Goal: Task Accomplishment & Management: Manage account settings

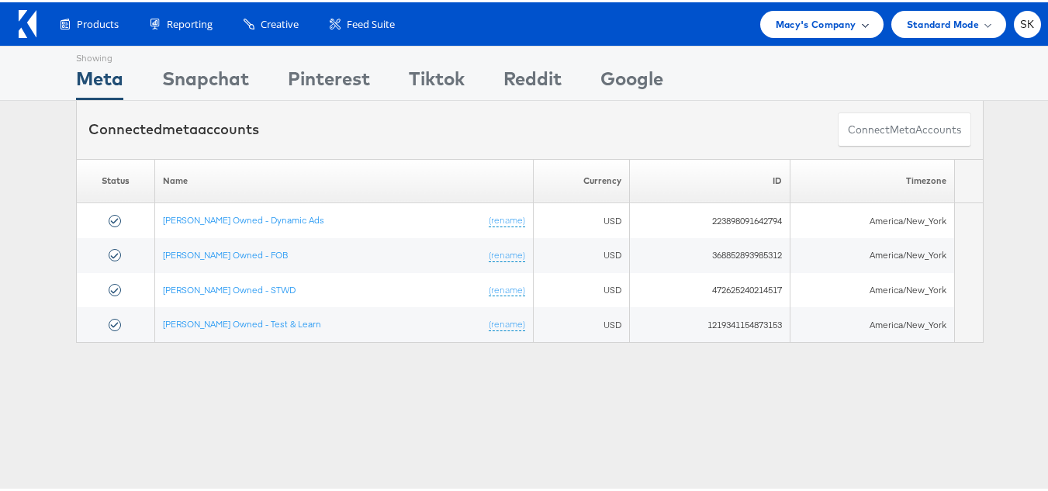
click at [776, 26] on span "Macy's Company" at bounding box center [816, 22] width 81 height 16
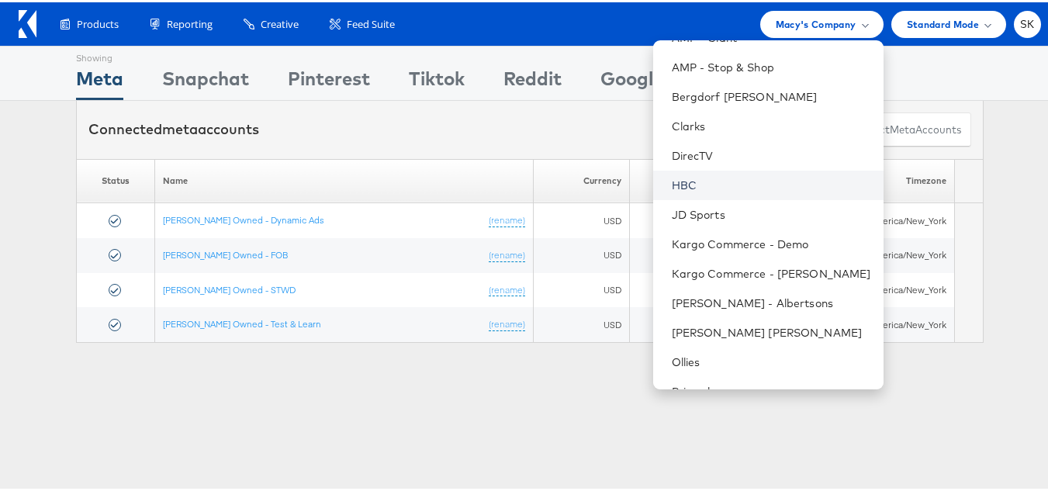
scroll to position [251, 0]
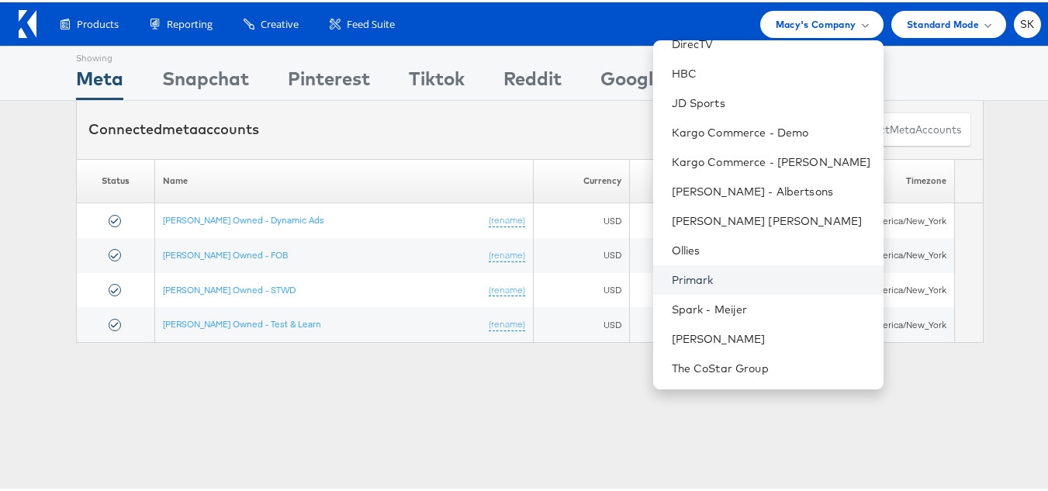
click at [692, 282] on link "Primark" at bounding box center [771, 278] width 199 height 16
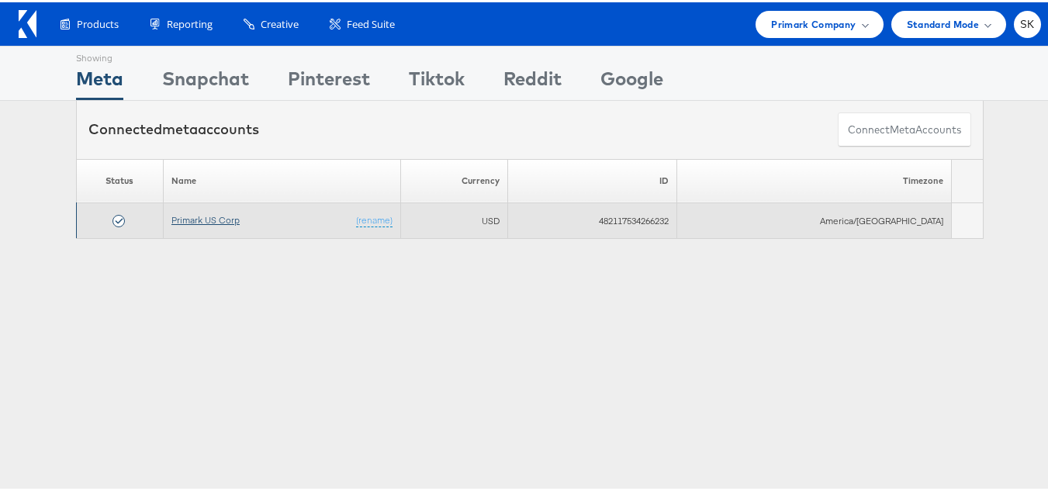
click at [216, 214] on link "Primark US Corp" at bounding box center [205, 218] width 68 height 12
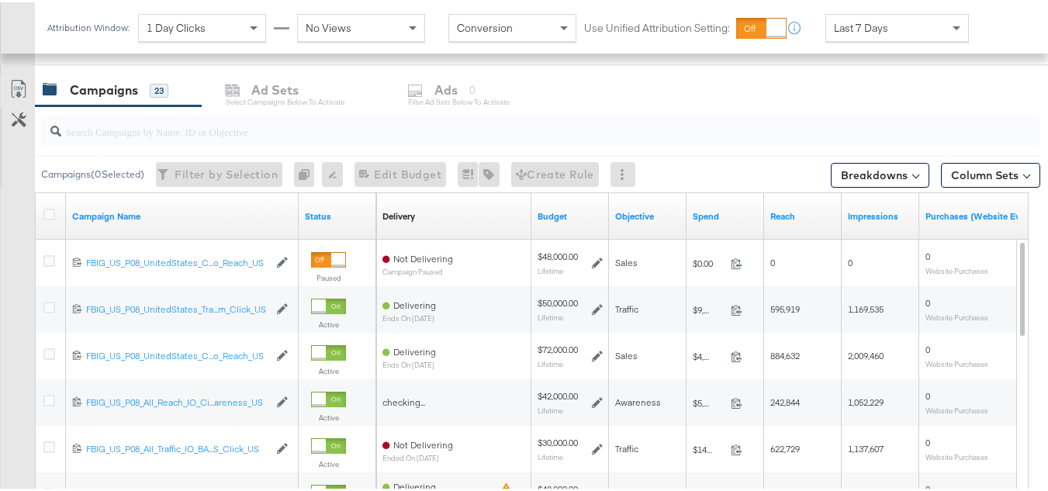
scroll to position [639, 0]
click at [53, 211] on icon at bounding box center [49, 212] width 12 height 12
click at [0, 0] on input "checkbox" at bounding box center [0, 0] width 0 height 0
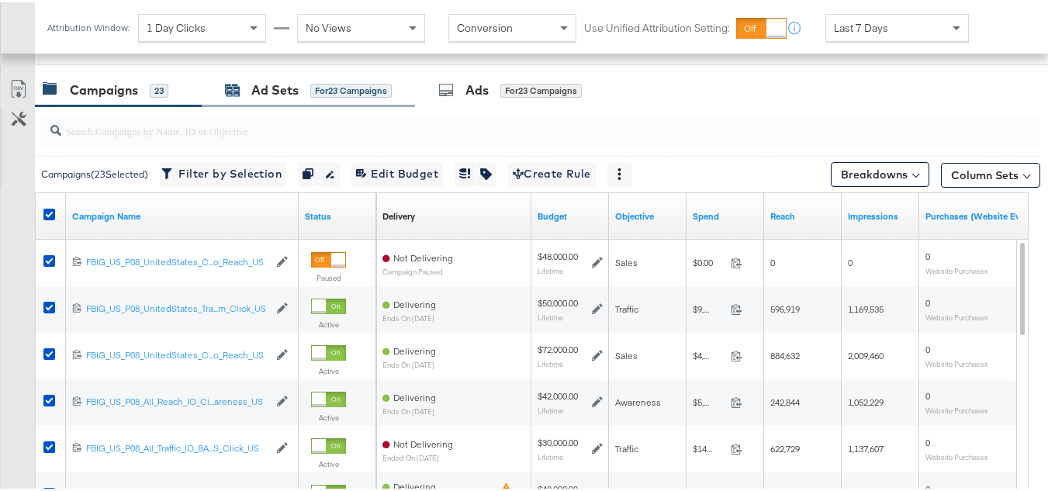
click at [347, 95] on div "for 23 Campaigns" at bounding box center [350, 88] width 81 height 14
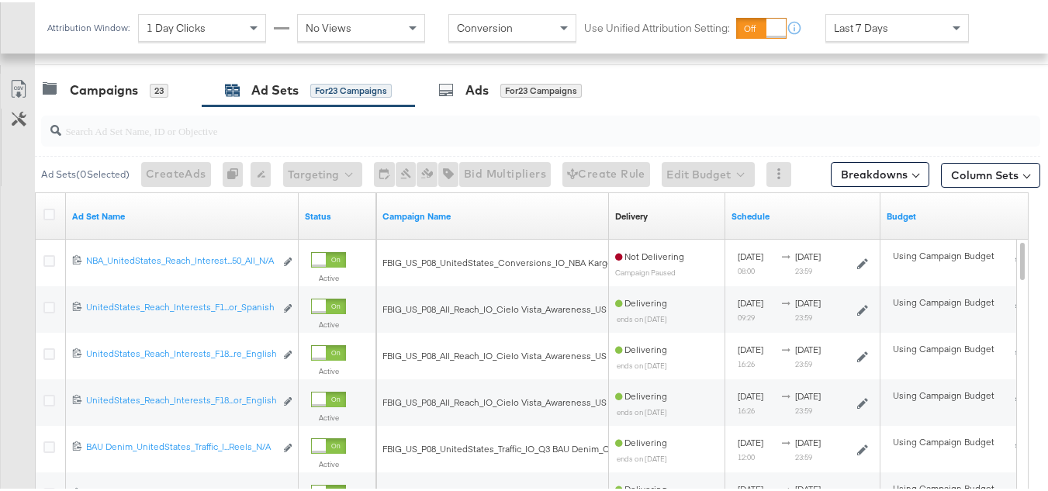
click at [43, 206] on div at bounding box center [51, 214] width 29 height 28
click at [52, 211] on icon at bounding box center [49, 212] width 12 height 12
click at [0, 0] on input "checkbox" at bounding box center [0, 0] width 0 height 0
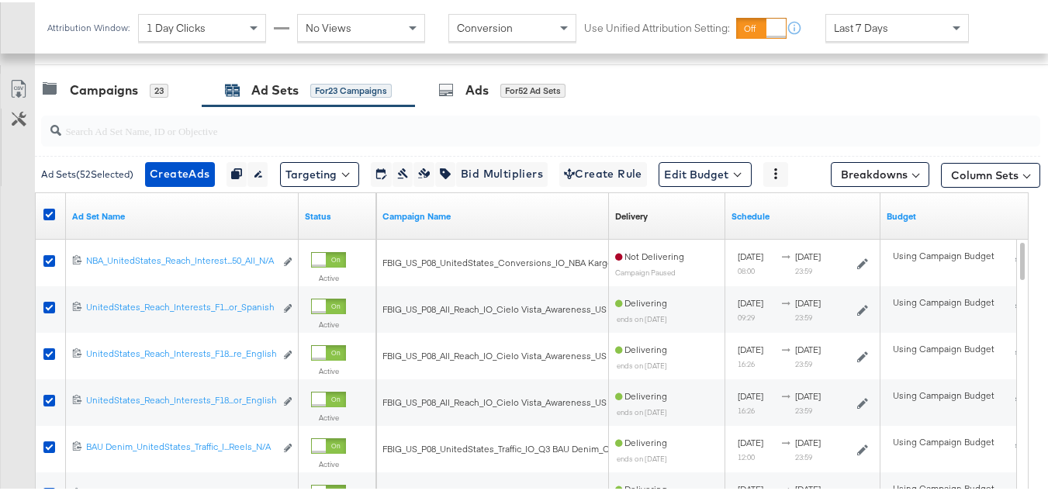
click at [532, 56] on div "IMPRESSIONS IMPRESSIONS 28,813,182" at bounding box center [597, 32] width 225 height 59
click at [506, 76] on div "Ads for 52 Ad Sets" at bounding box center [506, 87] width 182 height 33
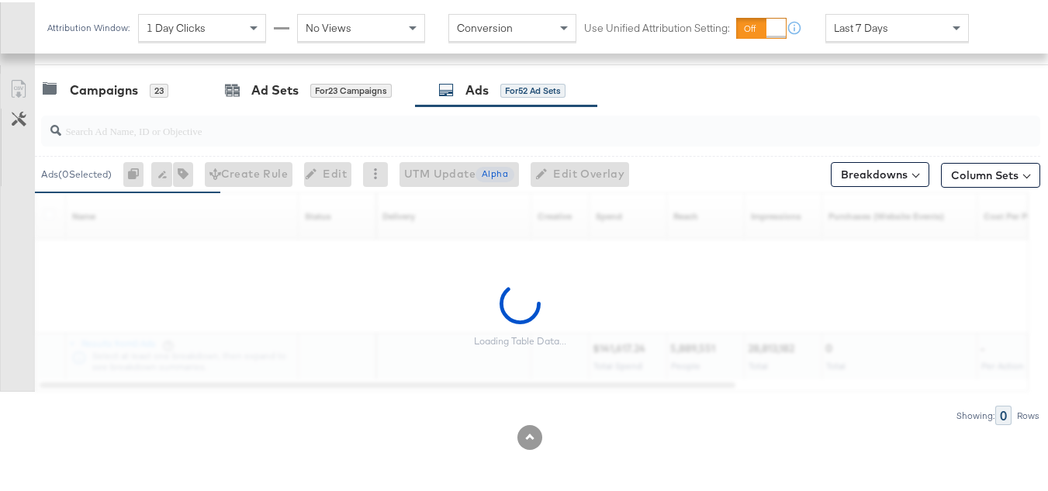
scroll to position [562, 0]
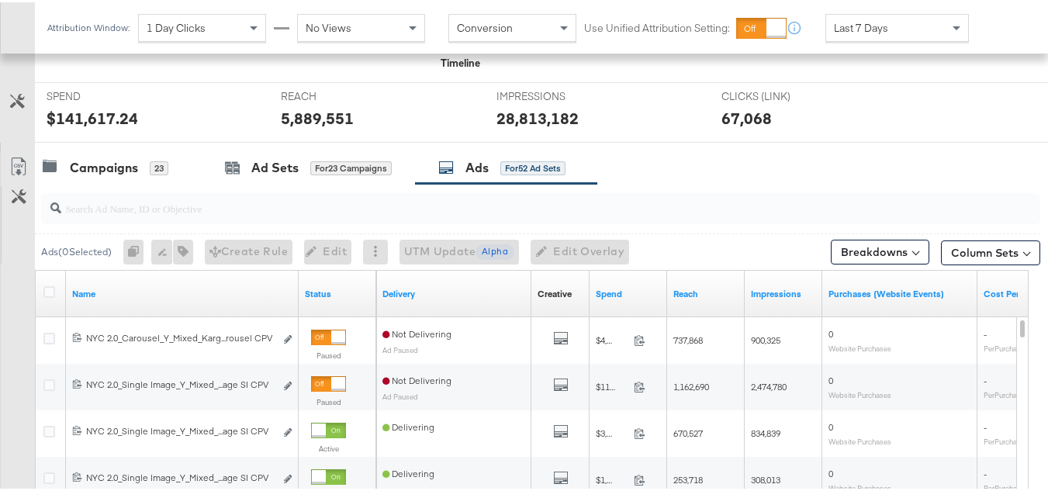
click at [268, 195] on input "search" at bounding box center [506, 200] width 890 height 30
paste input "All Products"
type input "All Products"
click at [224, 204] on input "search" at bounding box center [506, 200] width 890 height 30
paste input "120228088321630495"
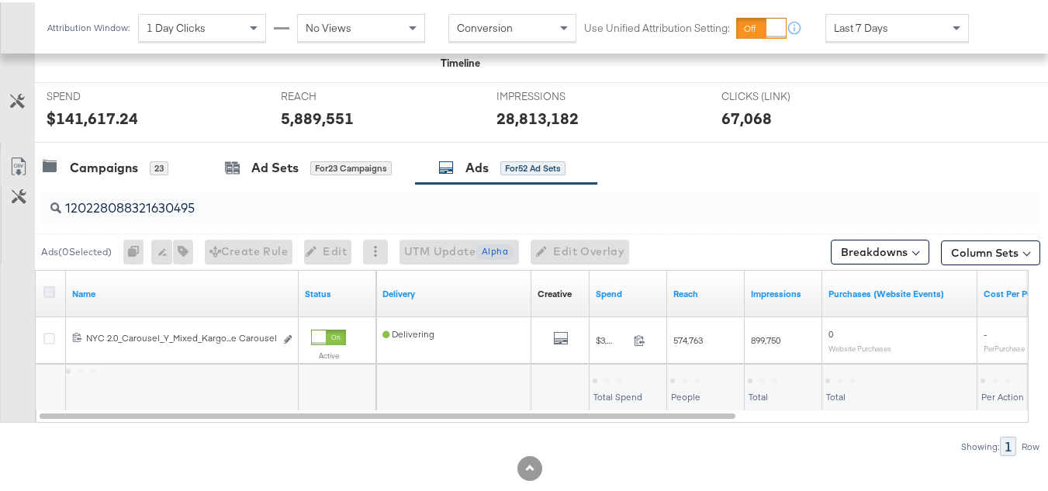
click at [50, 285] on icon at bounding box center [49, 290] width 12 height 12
click at [0, 0] on input "checkbox" at bounding box center [0, 0] width 0 height 0
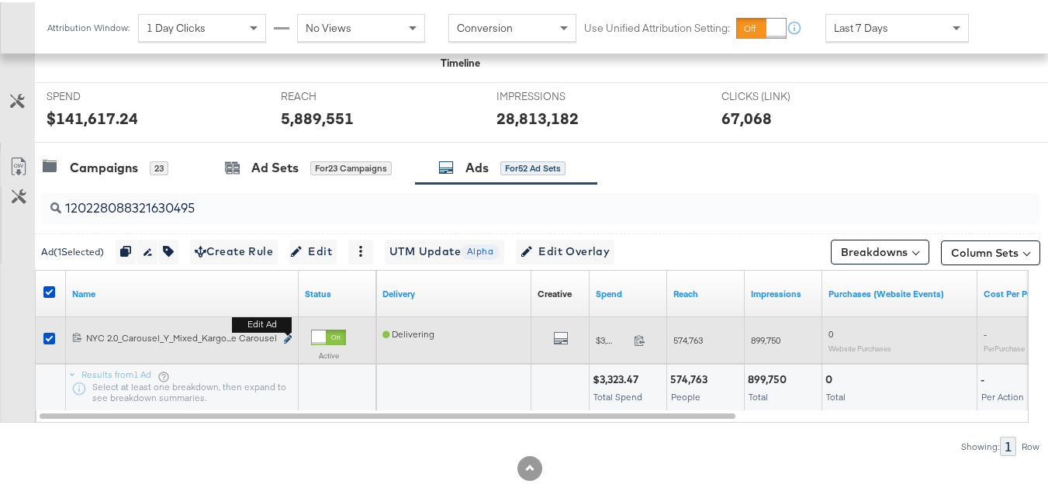
click at [290, 336] on icon "link" at bounding box center [288, 337] width 8 height 9
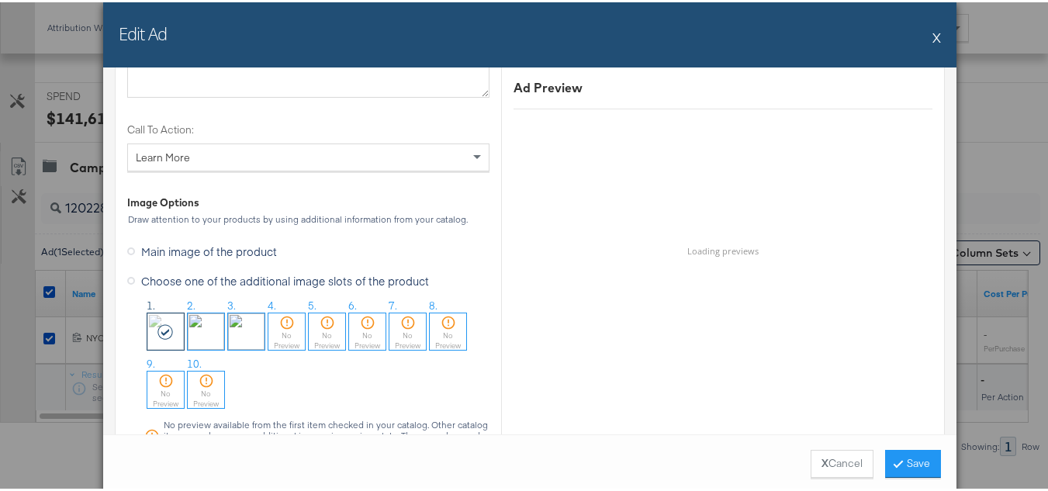
scroll to position [1471, 0]
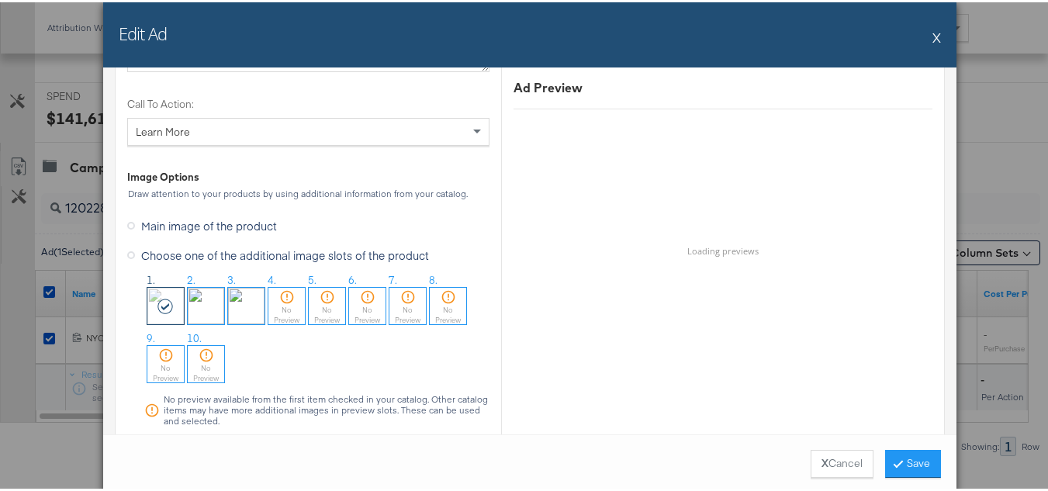
click at [932, 39] on button "X" at bounding box center [936, 34] width 9 height 31
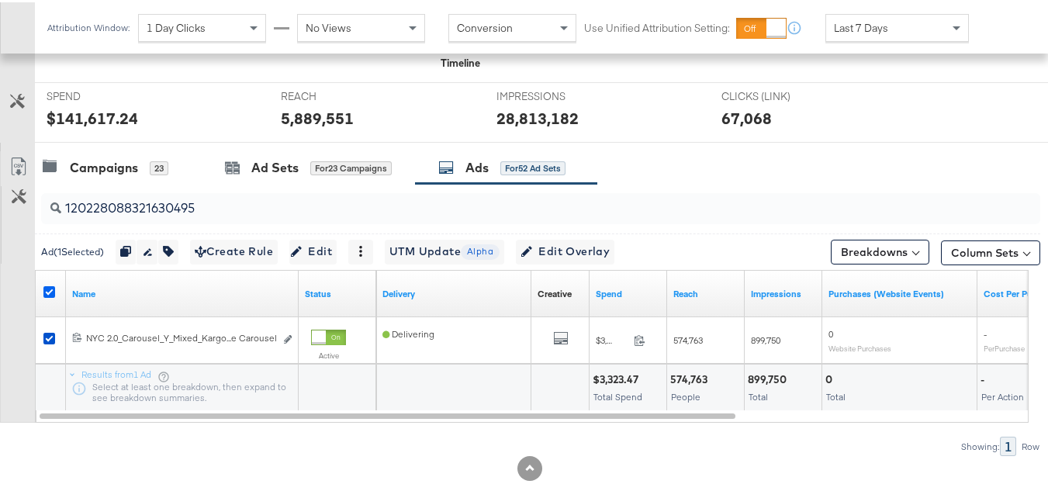
click at [53, 292] on icon at bounding box center [49, 290] width 12 height 12
click at [0, 0] on input "checkbox" at bounding box center [0, 0] width 0 height 0
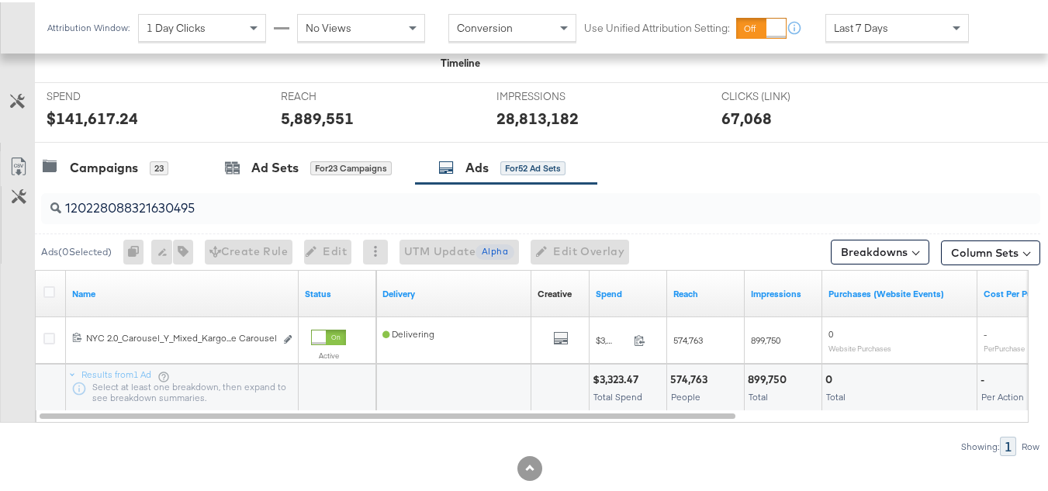
click at [309, 203] on input "120228088321630495" at bounding box center [506, 200] width 890 height 30
paste input "4"
click at [52, 288] on icon at bounding box center [49, 290] width 12 height 12
click at [0, 0] on input "checkbox" at bounding box center [0, 0] width 0 height 0
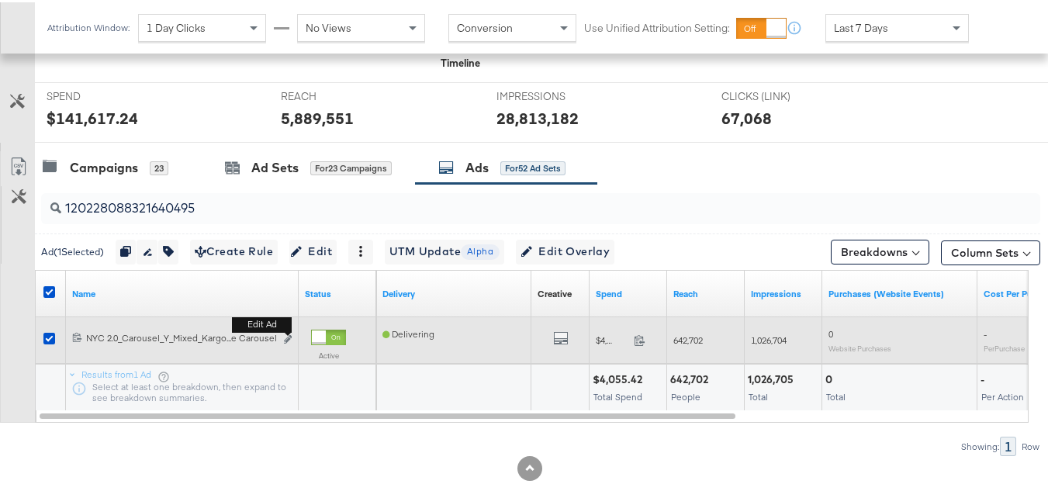
click at [283, 337] on div "Edit ad" at bounding box center [284, 338] width 18 height 16
click at [285, 336] on icon "link" at bounding box center [288, 337] width 8 height 9
click at [290, 340] on div "Managing: Primark US Corp SK Search Views Create View Personal View Actions: Du…" at bounding box center [530, 19] width 1060 height 1006
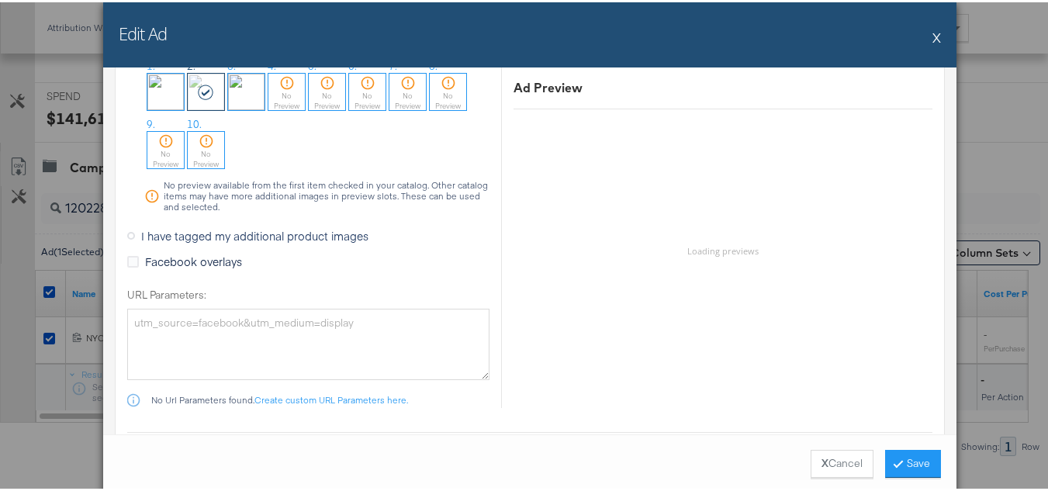
scroll to position [1551, 0]
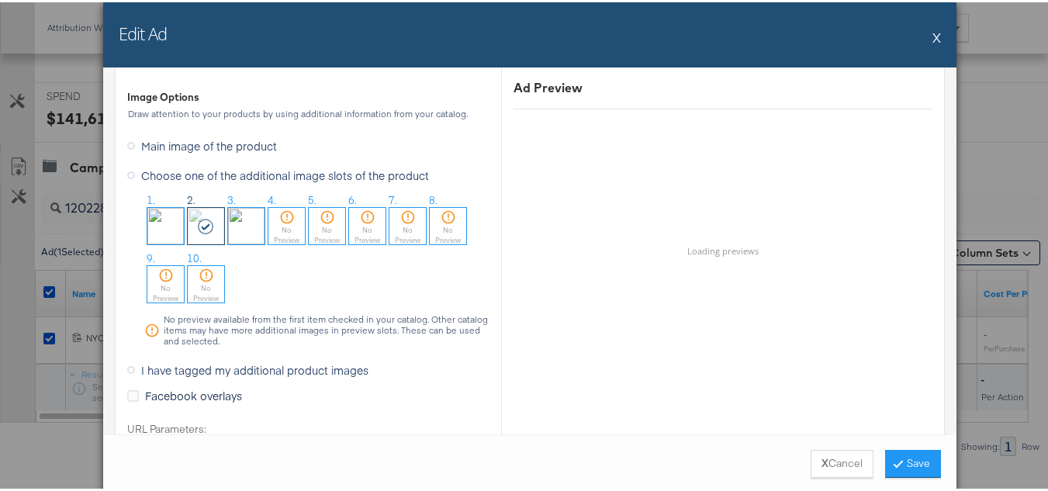
click at [932, 43] on button "X" at bounding box center [936, 34] width 9 height 31
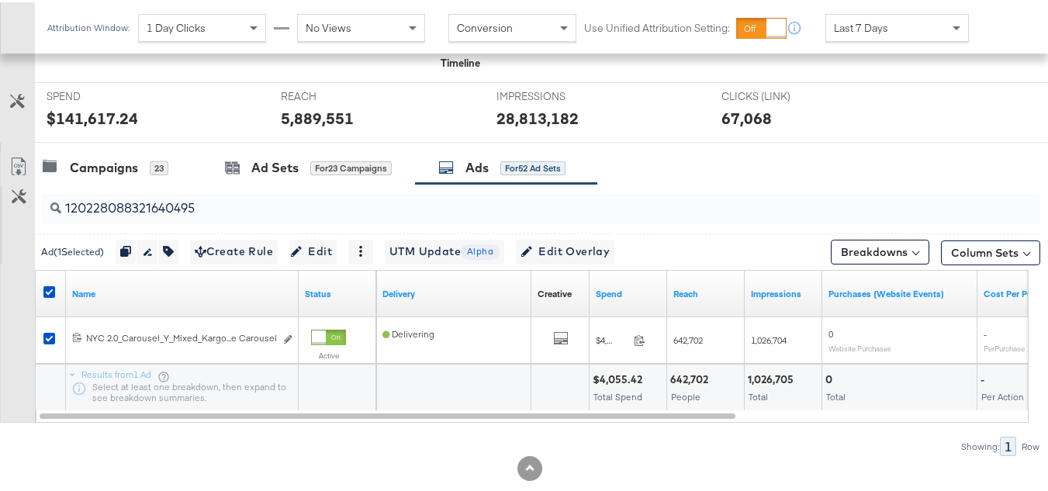
click at [47, 296] on div at bounding box center [51, 292] width 16 height 16
click at [49, 287] on icon at bounding box center [49, 290] width 12 height 12
click at [0, 0] on input "checkbox" at bounding box center [0, 0] width 0 height 0
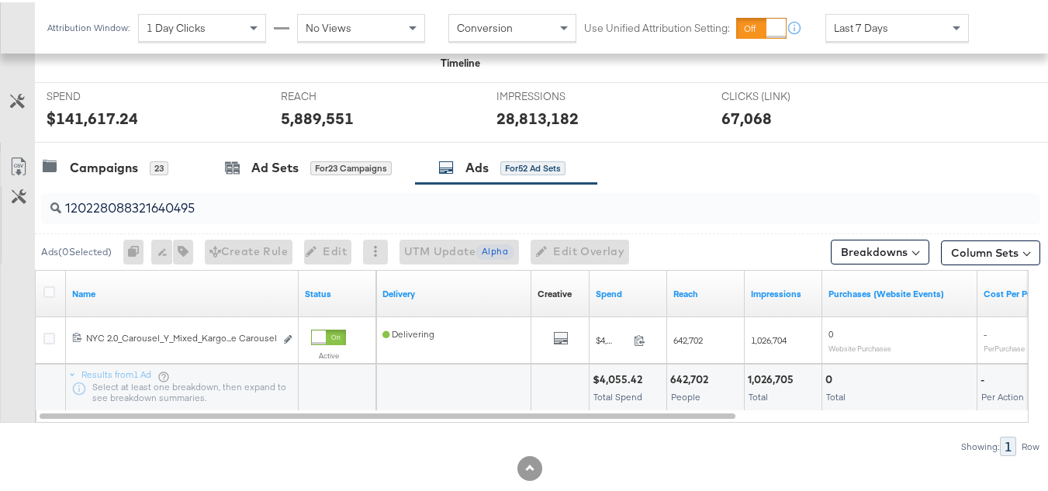
click at [203, 213] on input "120228088321640495" at bounding box center [506, 200] width 890 height 30
paste input "8"
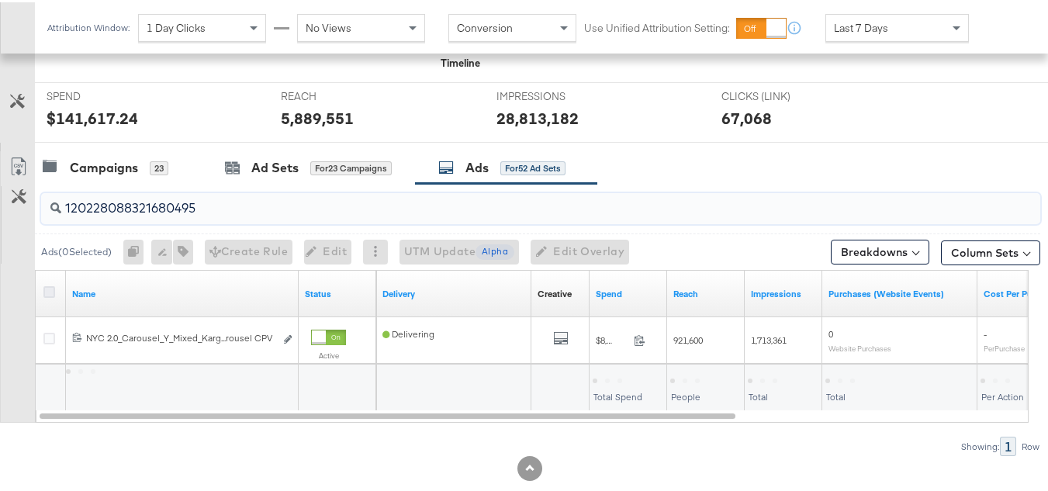
type input "120228088321680495"
click at [47, 288] on icon at bounding box center [49, 290] width 12 height 12
click at [0, 0] on input "checkbox" at bounding box center [0, 0] width 0 height 0
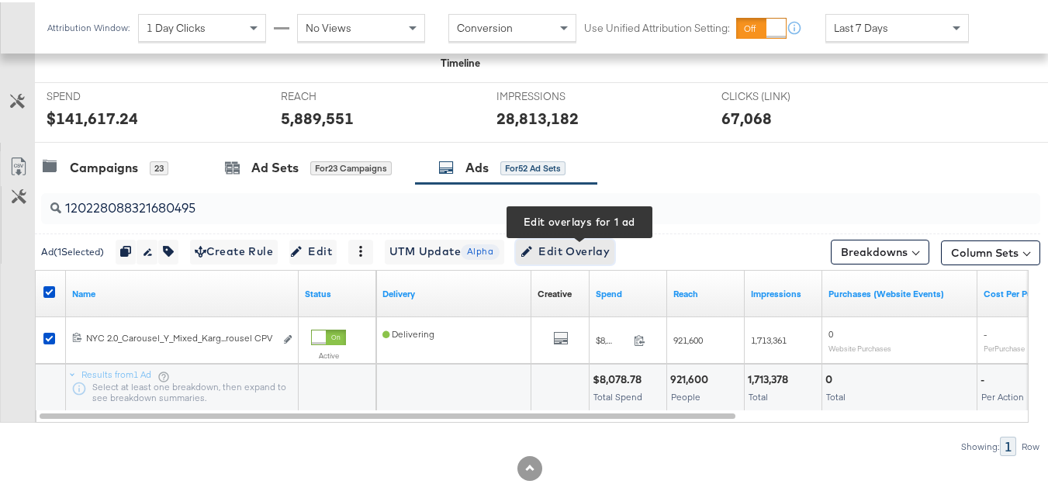
click at [570, 252] on span "Edit Overlay Edit overlays for 1 ad" at bounding box center [564, 249] width 89 height 19
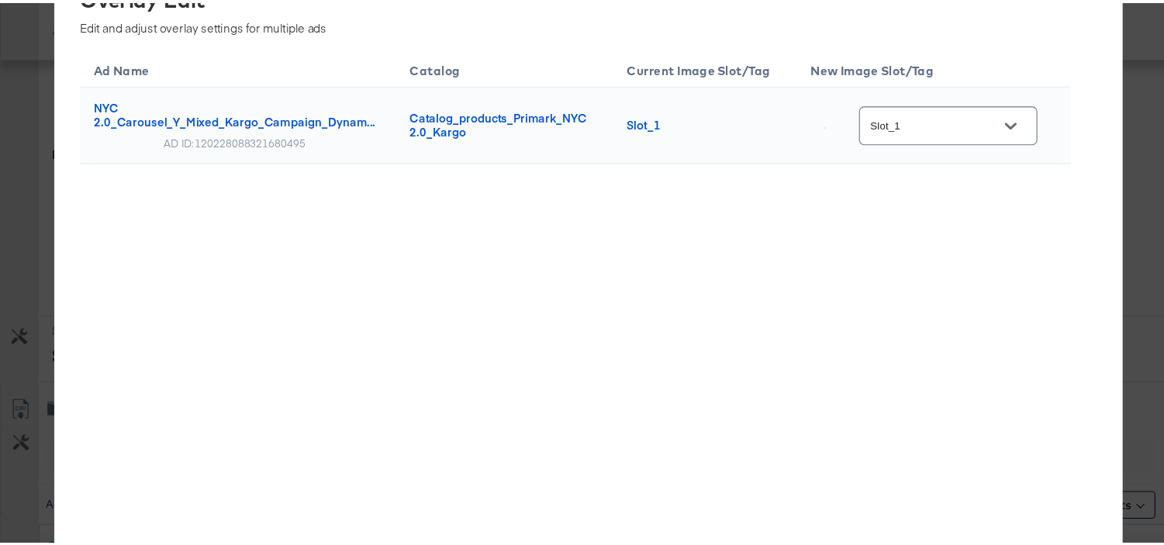
scroll to position [360, 0]
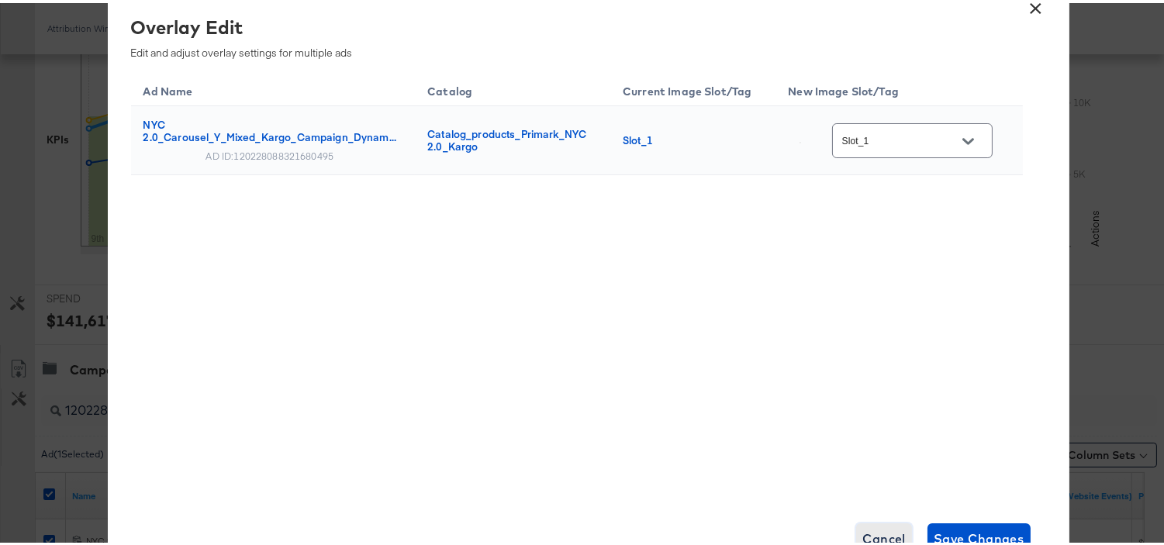
click at [863, 490] on span "Cancel" at bounding box center [884, 536] width 43 height 22
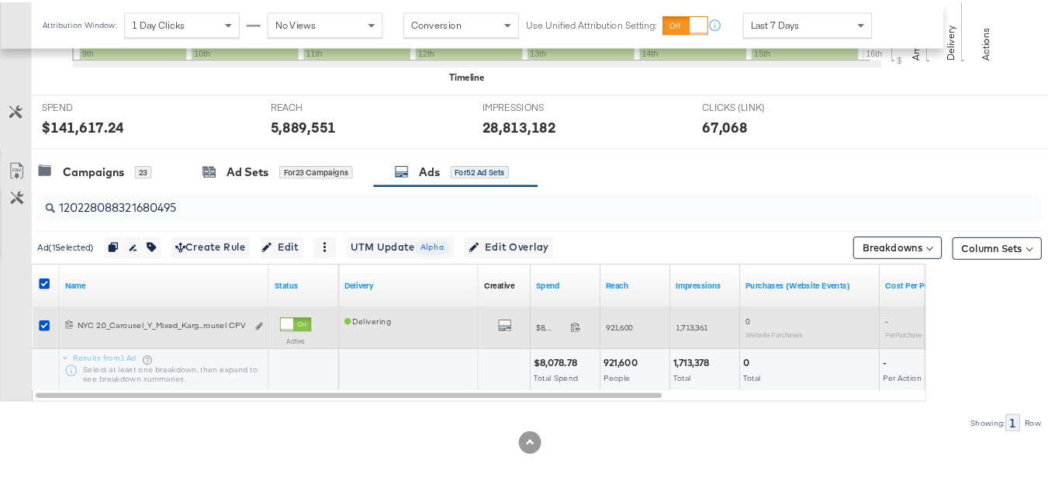
scroll to position [538, 0]
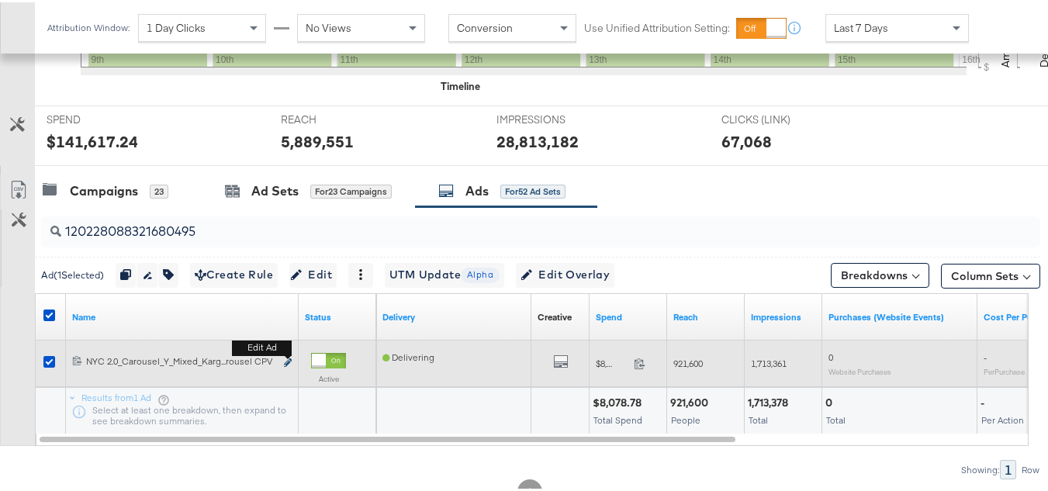
click at [289, 361] on icon "link" at bounding box center [288, 360] width 8 height 9
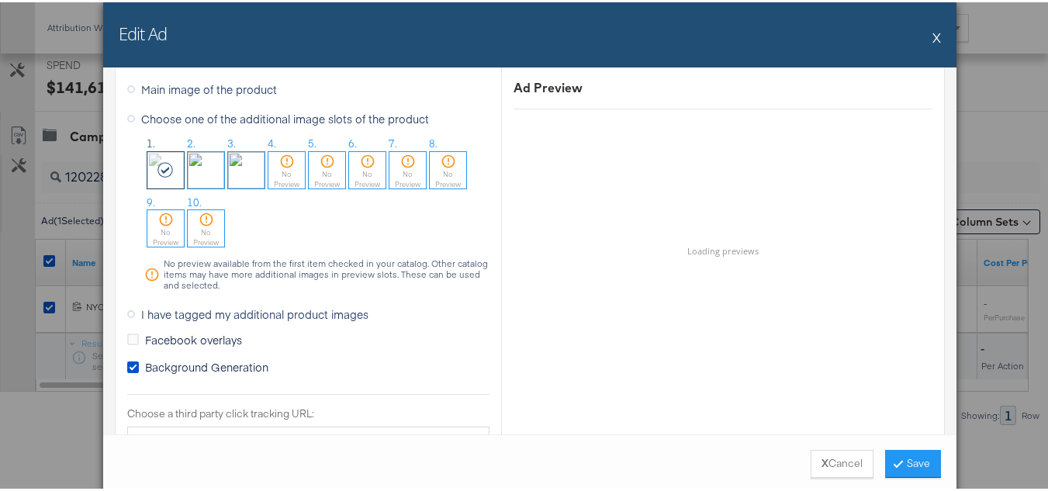
scroll to position [1319, 0]
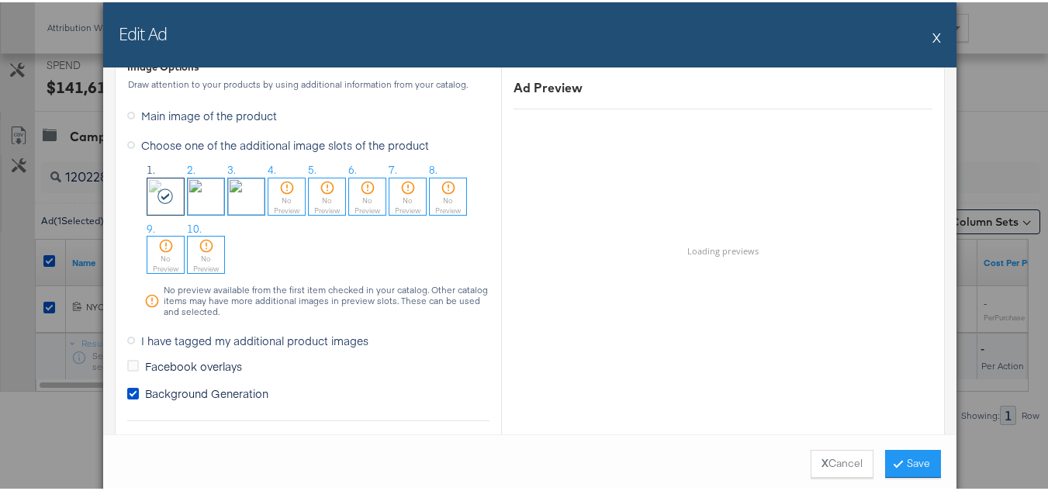
click at [932, 38] on button "X" at bounding box center [936, 34] width 9 height 31
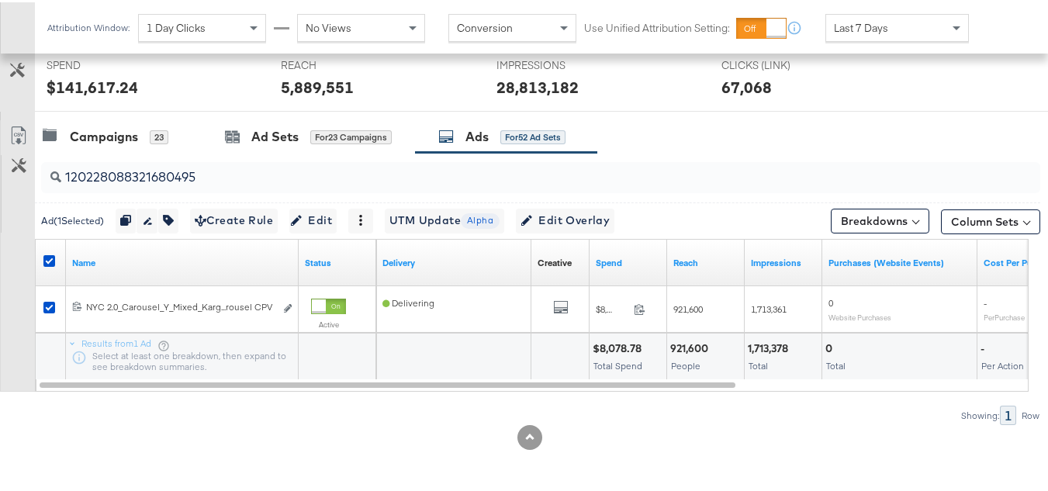
click at [492, 135] on div "Ads for 52 Ad Sets" at bounding box center [501, 135] width 127 height 18
click at [49, 253] on icon at bounding box center [49, 259] width 12 height 12
click at [0, 0] on input "checkbox" at bounding box center [0, 0] width 0 height 0
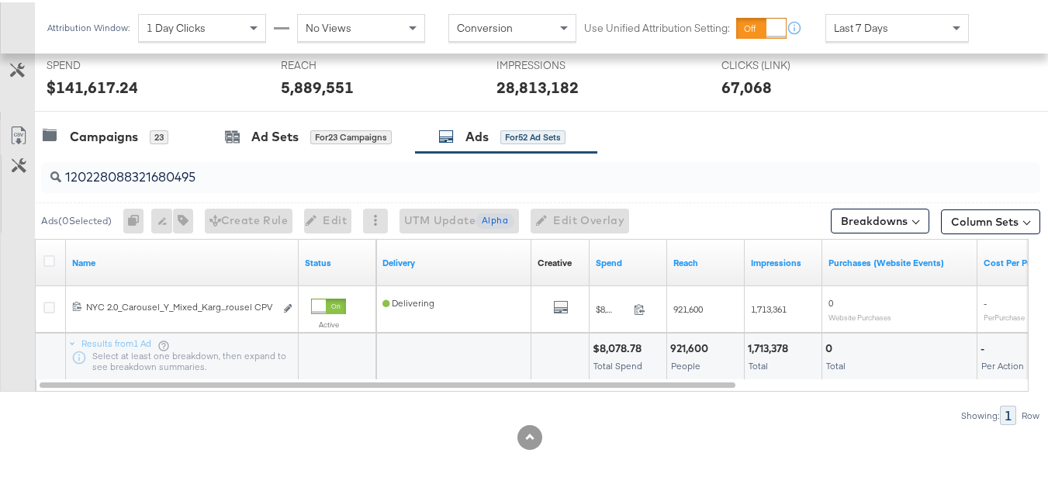
click at [217, 170] on input "120228088321680495" at bounding box center [506, 169] width 890 height 30
paste input "9094730"
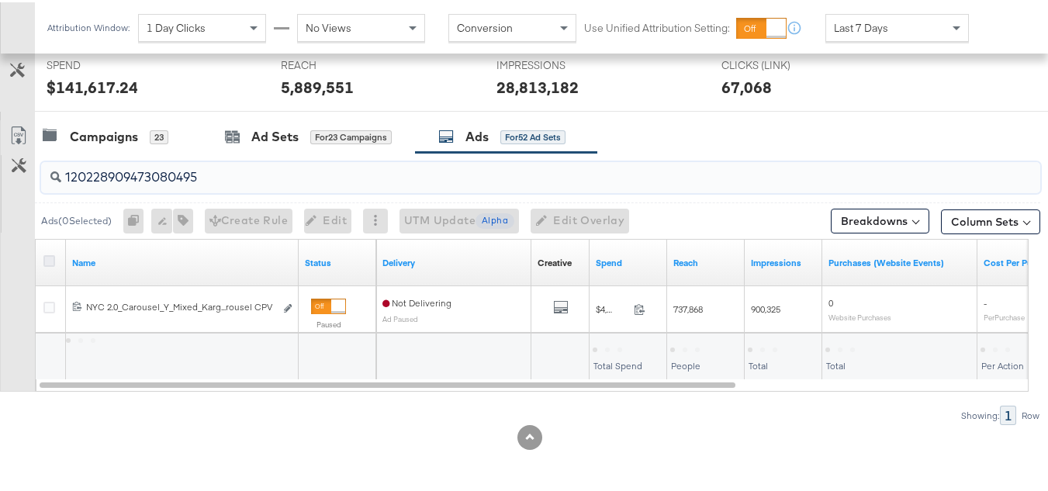
click at [50, 260] on icon at bounding box center [49, 259] width 12 height 12
click at [0, 0] on input "checkbox" at bounding box center [0, 0] width 0 height 0
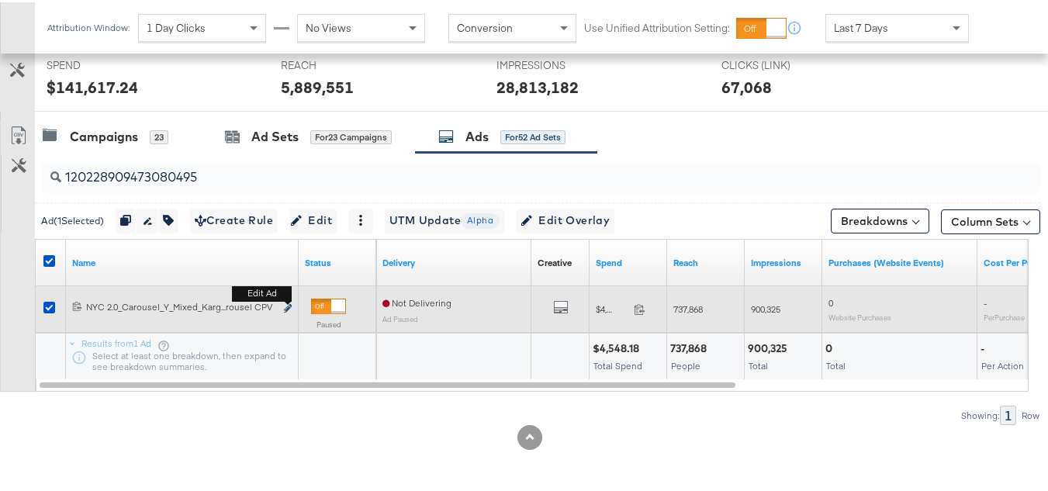
click at [291, 304] on icon "link" at bounding box center [288, 306] width 8 height 9
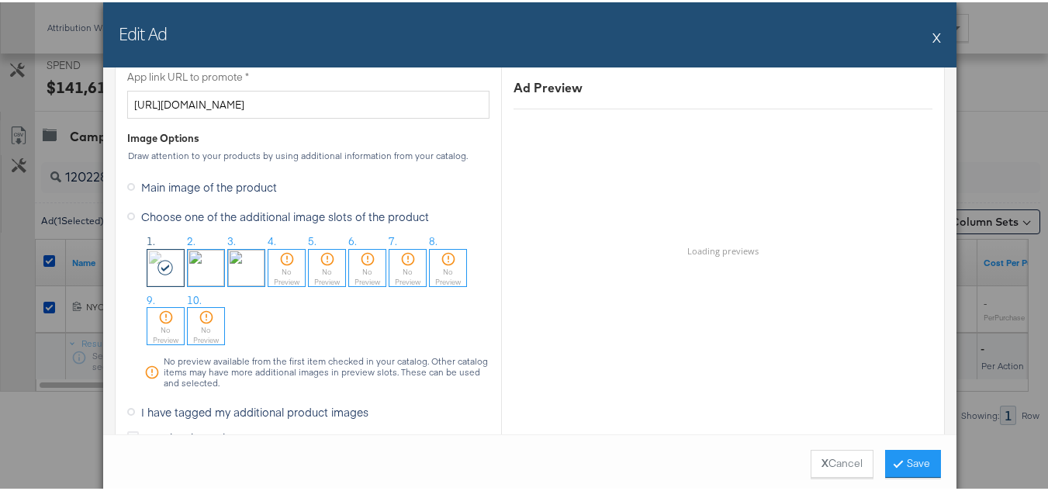
scroll to position [1241, 0]
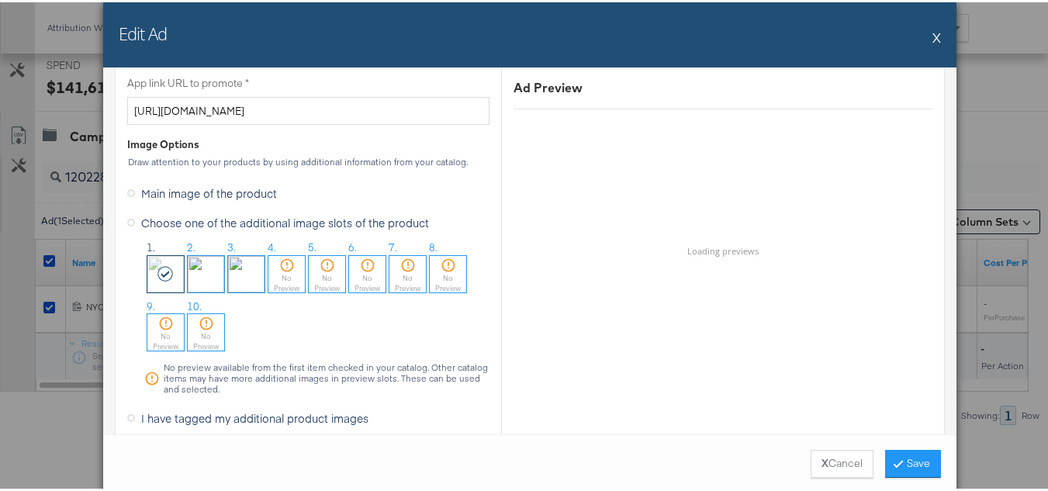
click at [924, 33] on div "Edit Ad X" at bounding box center [529, 32] width 853 height 65
click at [932, 36] on button "X" at bounding box center [936, 34] width 9 height 31
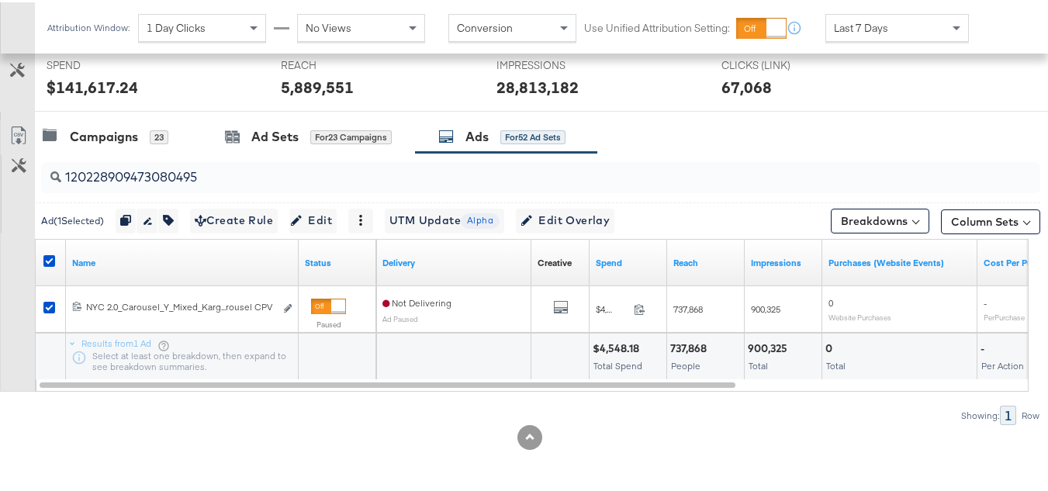
click at [42, 254] on div at bounding box center [51, 261] width 29 height 28
click at [47, 260] on icon at bounding box center [49, 259] width 12 height 12
click at [0, 0] on input "checkbox" at bounding box center [0, 0] width 0 height 0
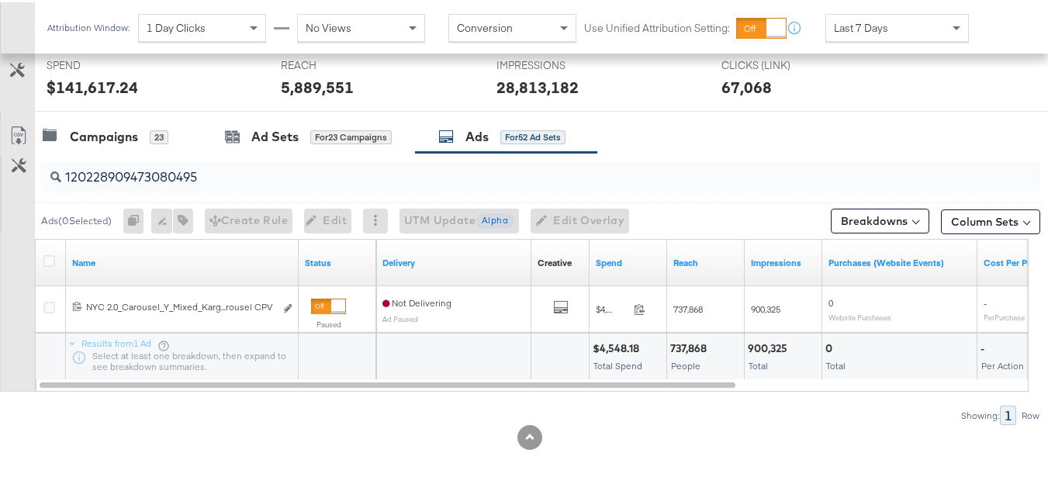
click at [233, 171] on input "120228909473080495" at bounding box center [506, 169] width 890 height 30
paste input "55233"
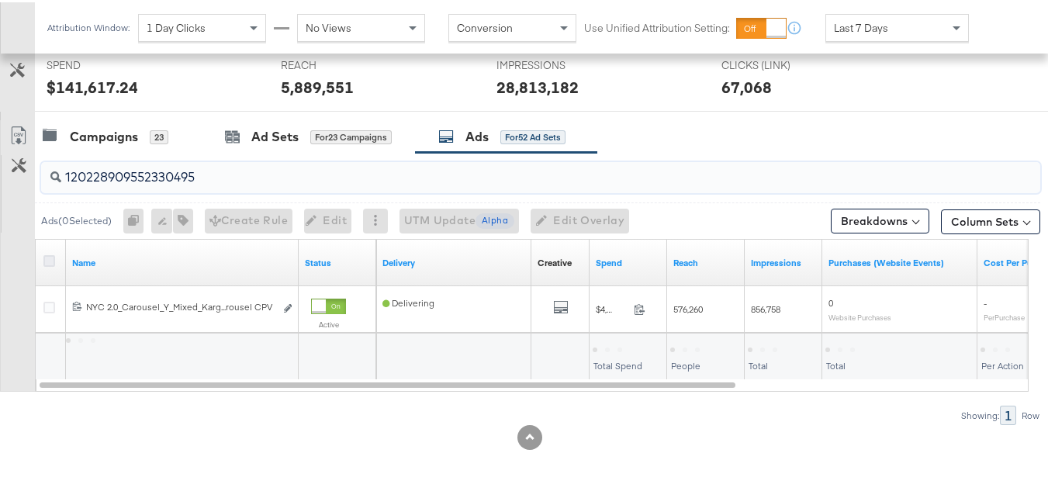
type input "120228909552330495"
click at [43, 259] on icon at bounding box center [49, 259] width 12 height 12
click at [0, 0] on input "checkbox" at bounding box center [0, 0] width 0 height 0
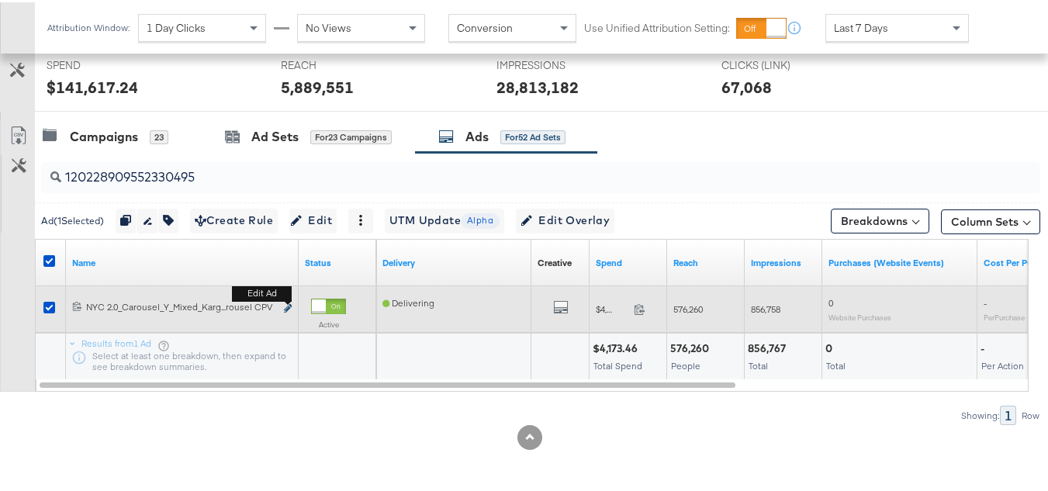
click at [291, 308] on icon "link" at bounding box center [288, 306] width 8 height 9
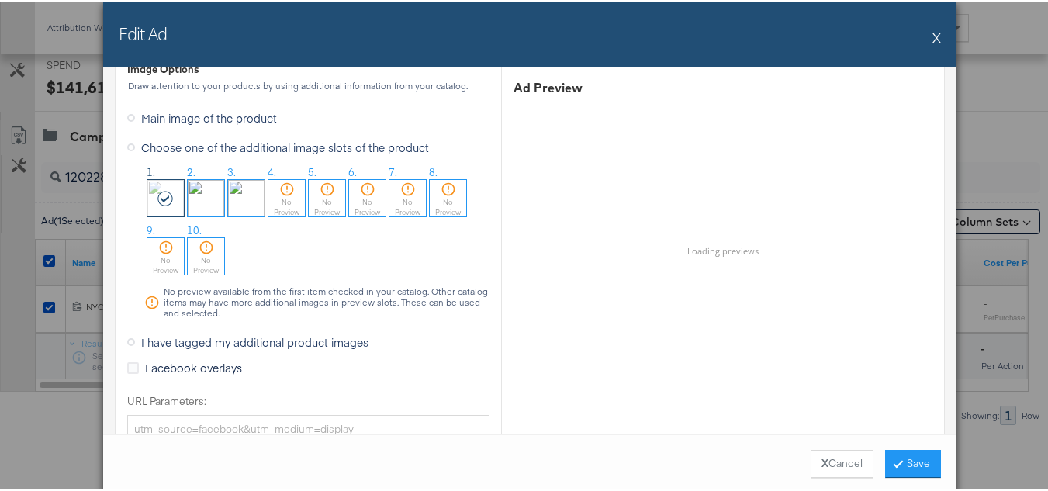
scroll to position [1551, 0]
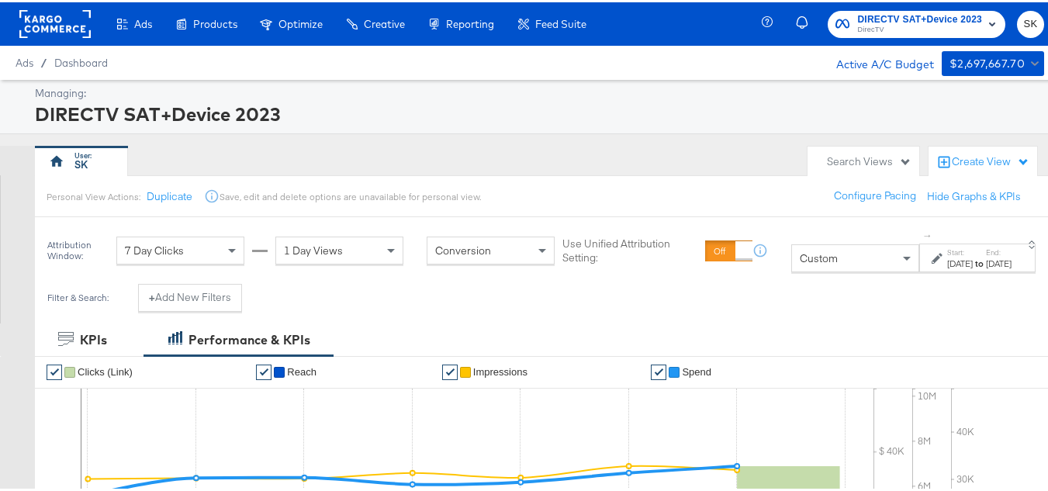
click at [55, 22] on rect at bounding box center [54, 22] width 71 height 28
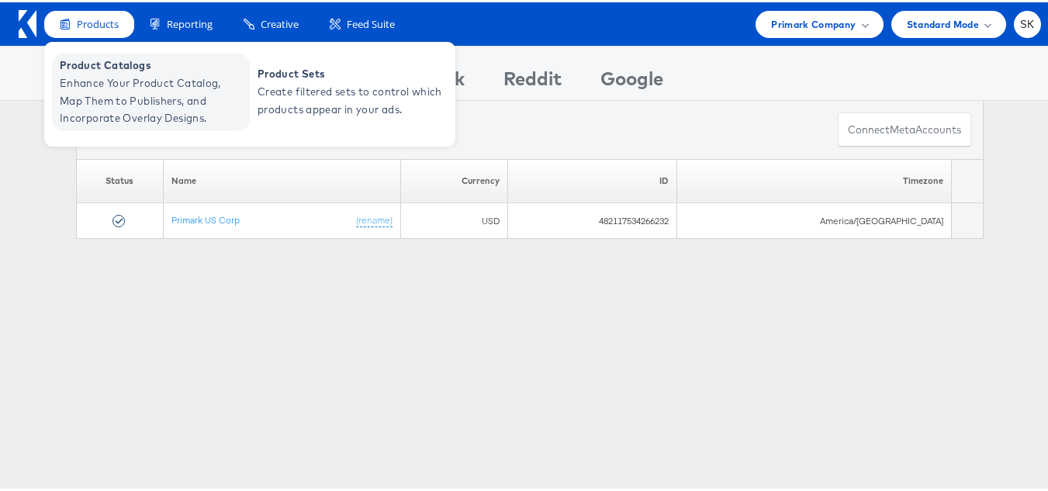
click at [131, 86] on span "Enhance Your Product Catalog, Map Them to Publishers, and Incorporate Overlay D…" at bounding box center [153, 98] width 186 height 53
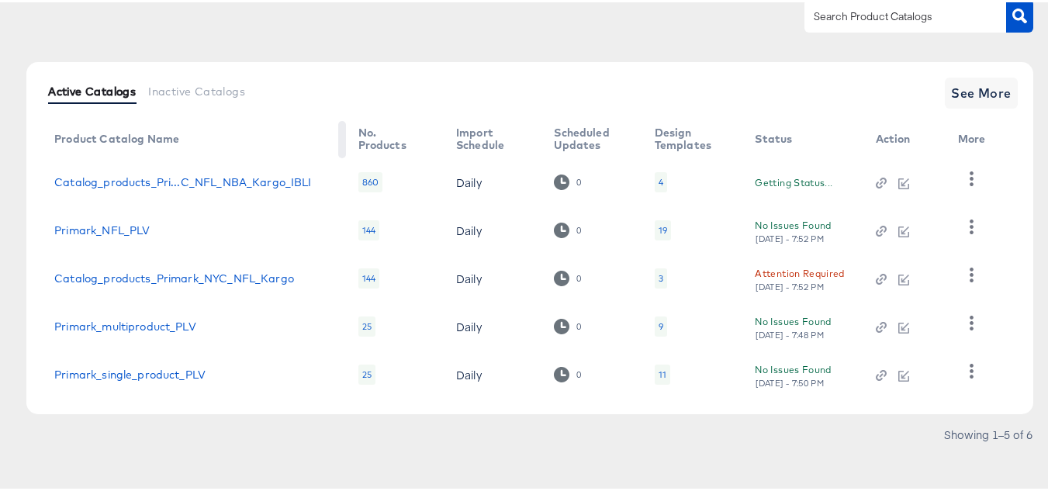
scroll to position [148, 0]
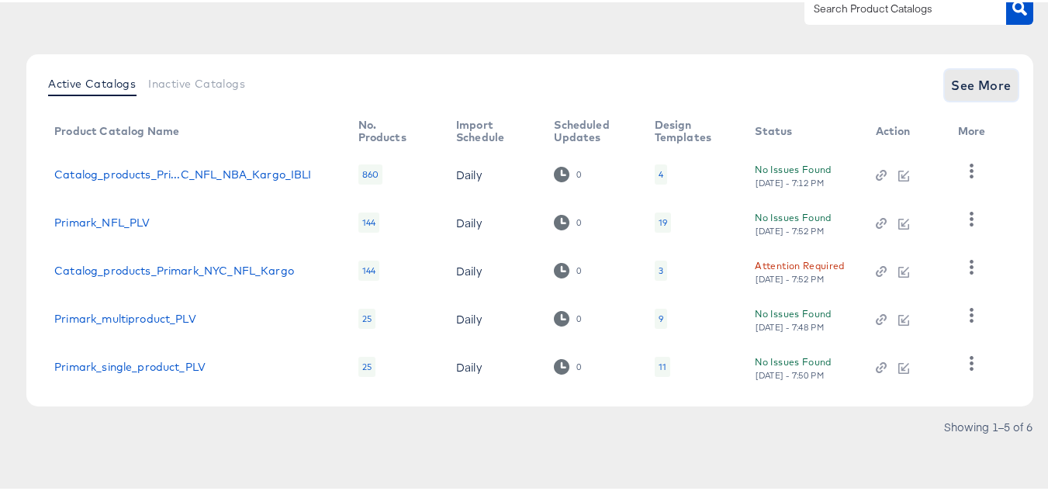
click at [964, 85] on span "See More" at bounding box center [981, 83] width 60 height 22
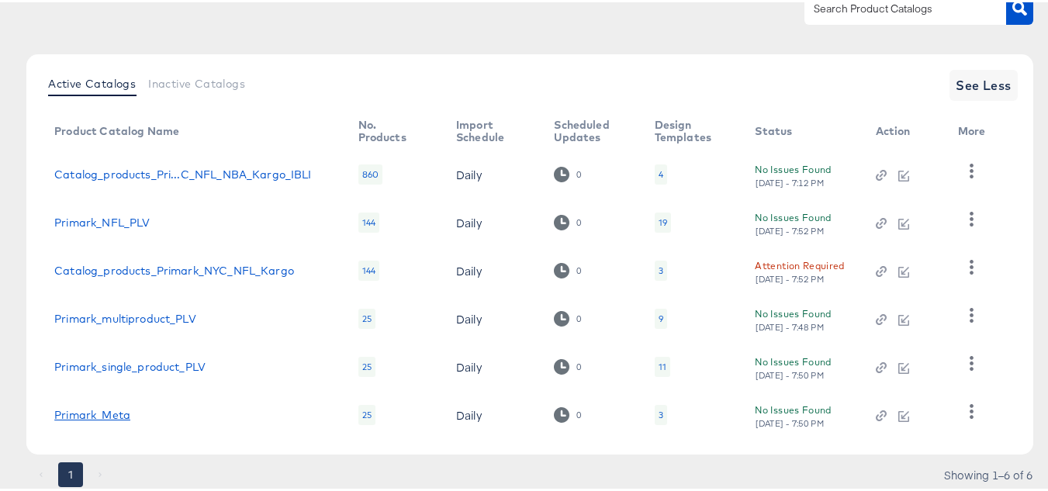
click at [114, 413] on link "Primark_Meta" at bounding box center [92, 412] width 76 height 12
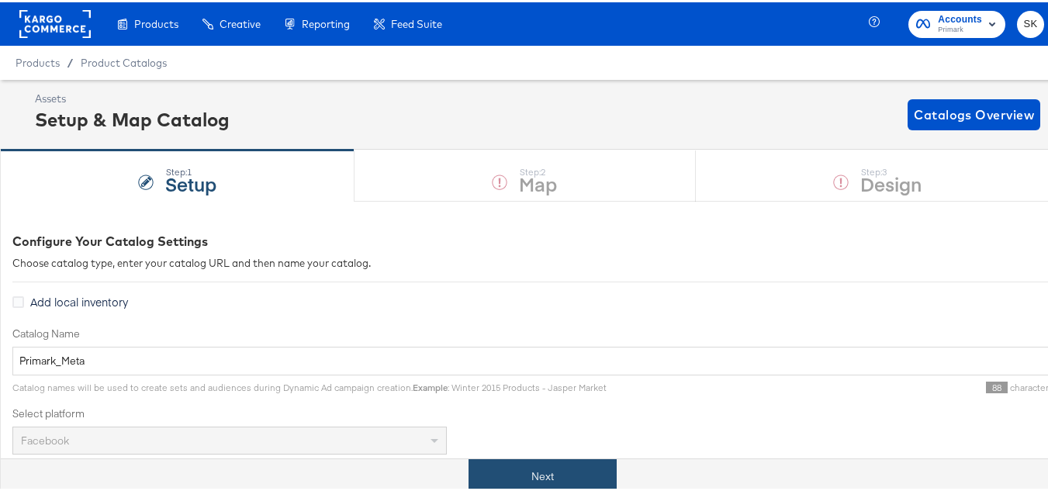
click at [574, 489] on button "Next" at bounding box center [542, 474] width 148 height 35
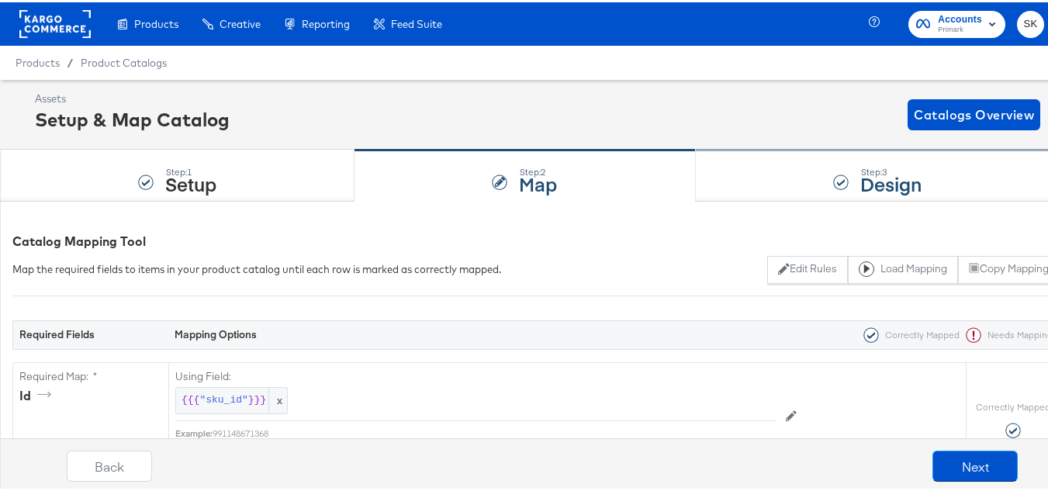
click at [833, 175] on div at bounding box center [841, 180] width 16 height 16
